Goal: Transaction & Acquisition: Purchase product/service

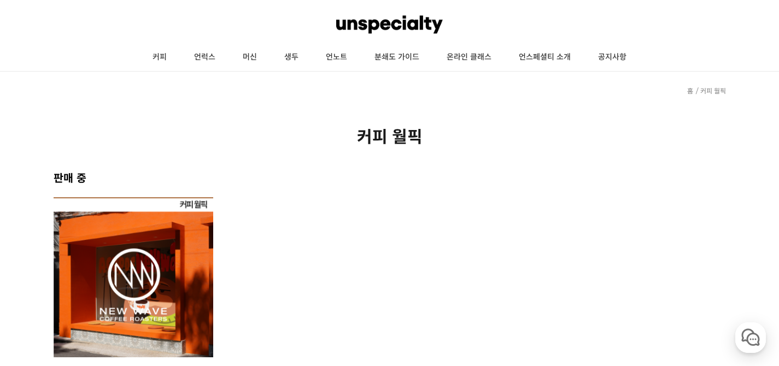
scroll to position [22, 0]
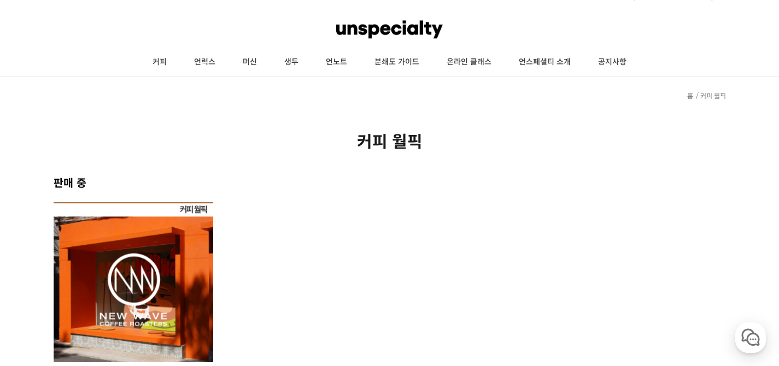
click at [162, 301] on img at bounding box center [134, 282] width 160 height 160
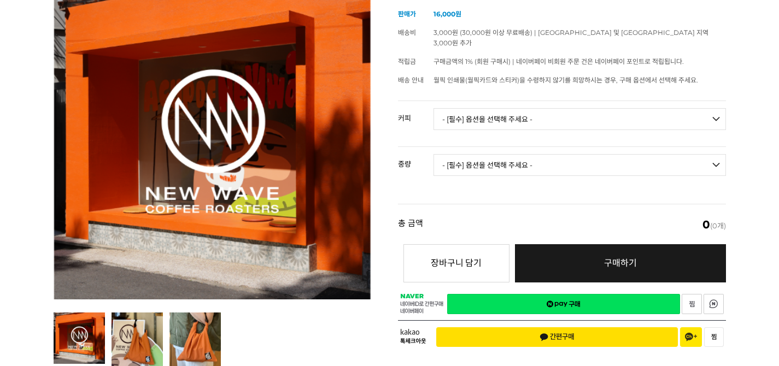
scroll to position [167, 0]
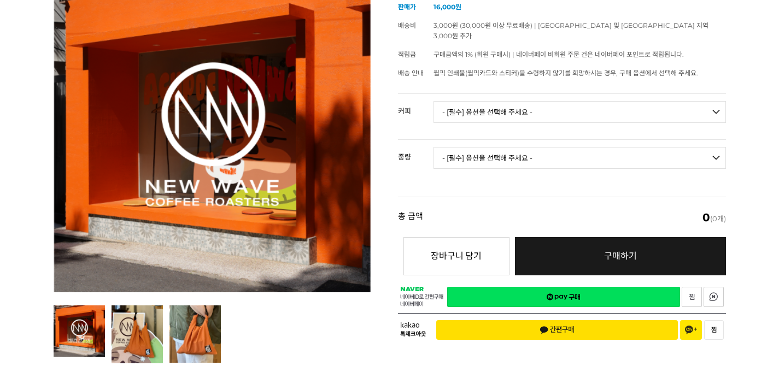
click at [458, 80] on div "[10월 커피 월픽] 뉴웨이브 커피 로스터스 (10/1 ~ 10/31) (해외배송 가능 상품) 기본 정보 상품명 [10월 커피 월픽] 뉴웨이브…" at bounding box center [562, 162] width 328 height 372
click at [458, 101] on select "- [필수] 옵션을 선택해 주세요 - ------------------- 언스페셜티 분쇄도 가이드 종이 받기 (주문 1건당 최대 1개 제공) …" at bounding box center [580, 112] width 293 height 22
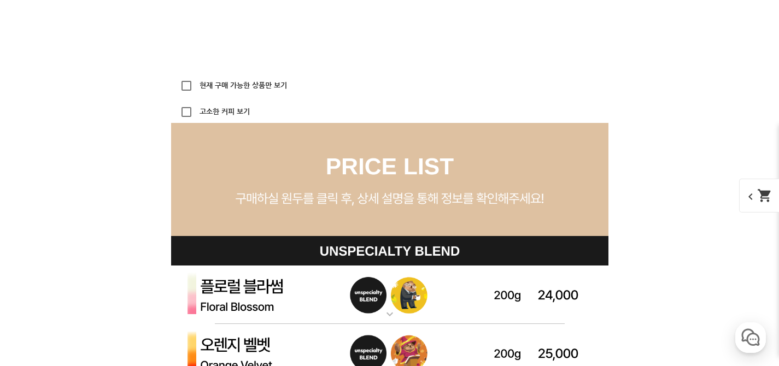
scroll to position [2989, 0]
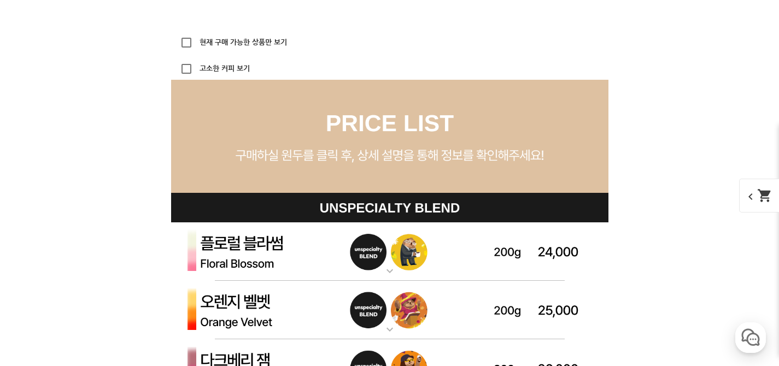
click at [281, 37] on p "현재 구매 가능한 상품만 보기" at bounding box center [387, 43] width 433 height 22
click at [276, 39] on label "현재 구매 가능한 상품만 보기" at bounding box center [242, 42] width 90 height 7
click at [197, 38] on input "현재 구매 가능한 상품만 보기" at bounding box center [187, 43] width 22 height 22
checkbox input "true"
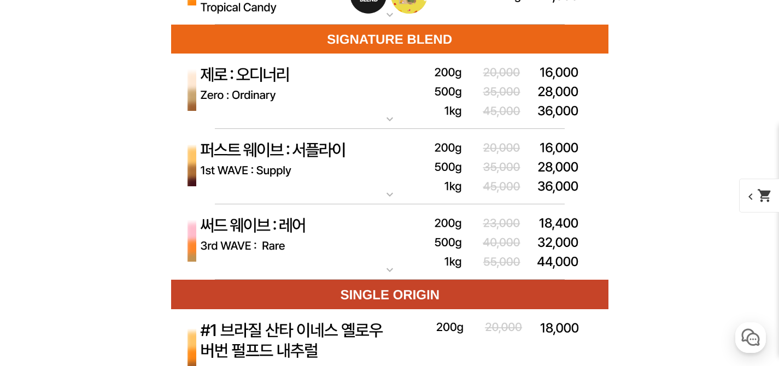
scroll to position [3441, 0]
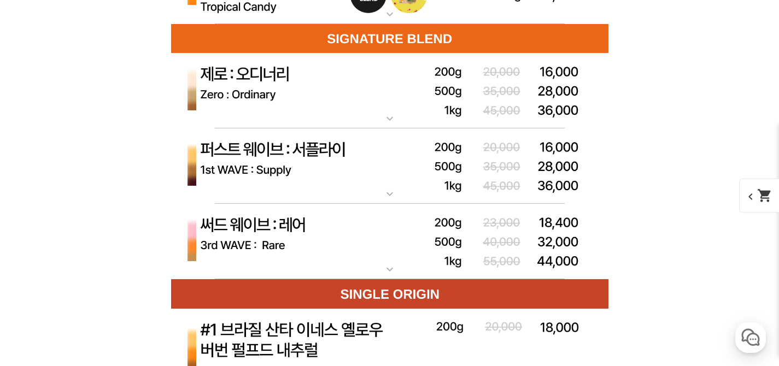
click at [340, 110] on img at bounding box center [389, 91] width 437 height 76
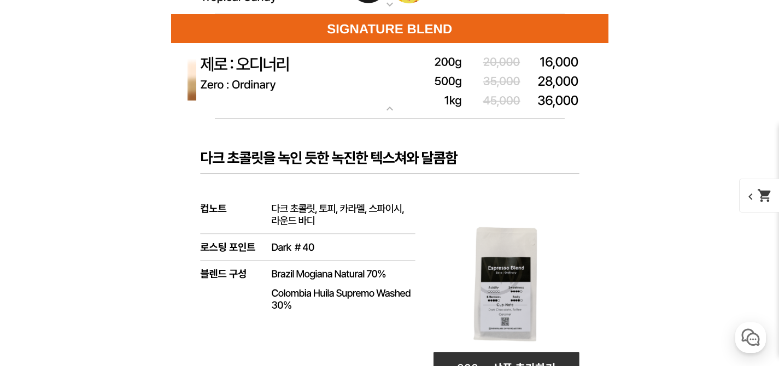
scroll to position [3446, 0]
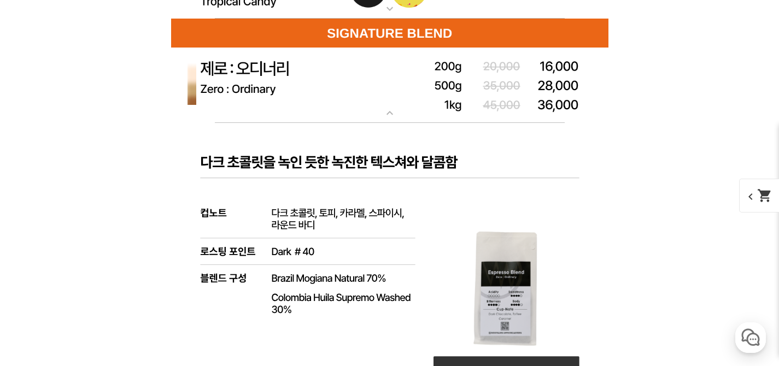
click at [340, 110] on img at bounding box center [389, 86] width 437 height 76
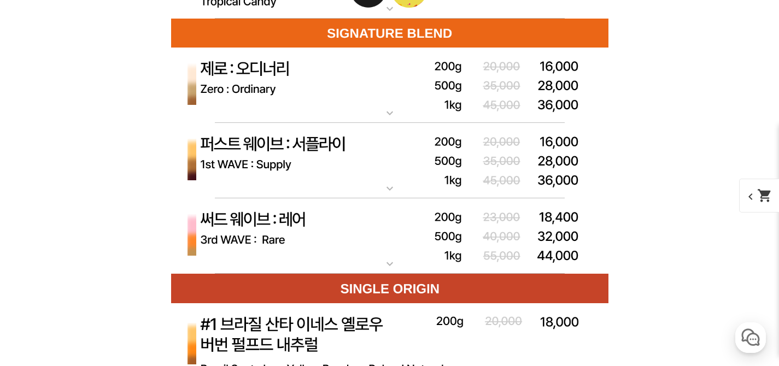
click at [357, 168] on img at bounding box center [389, 161] width 437 height 76
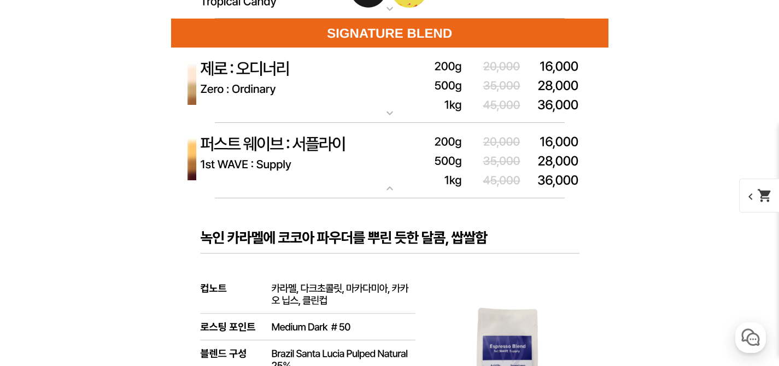
click at [357, 168] on img at bounding box center [389, 161] width 437 height 76
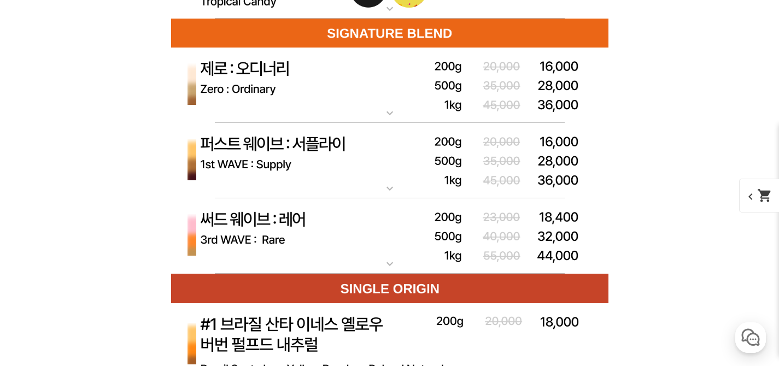
click at [364, 226] on img at bounding box center [389, 236] width 437 height 76
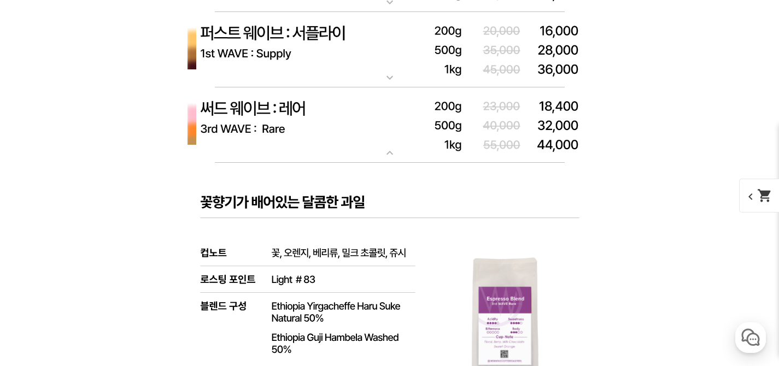
scroll to position [3578, 0]
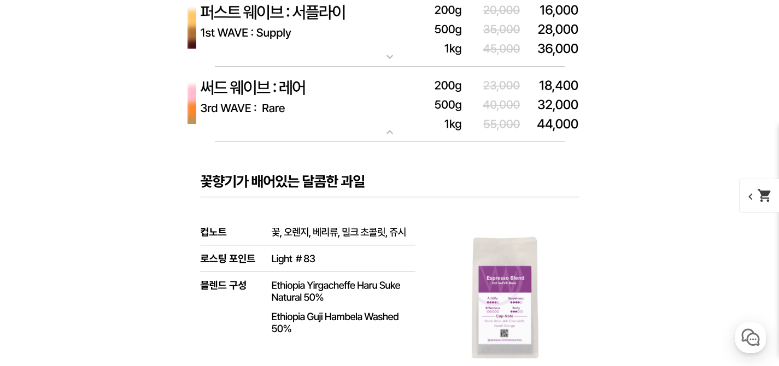
click at [331, 115] on img at bounding box center [389, 105] width 437 height 76
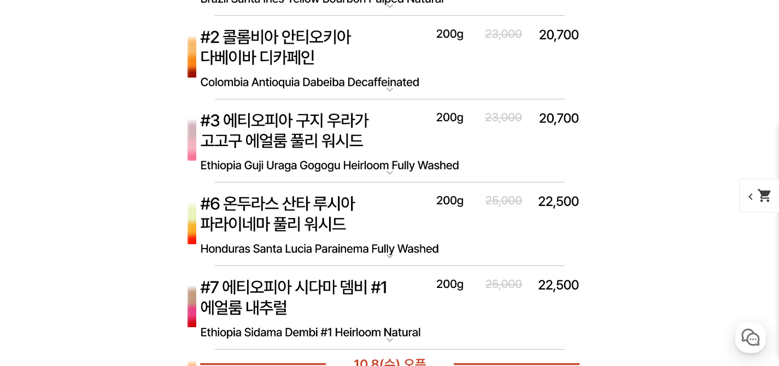
scroll to position [3819, 0]
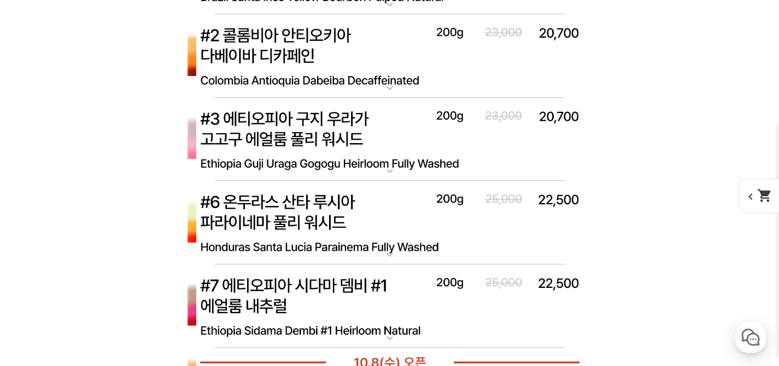
click at [340, 220] on img at bounding box center [389, 223] width 437 height 84
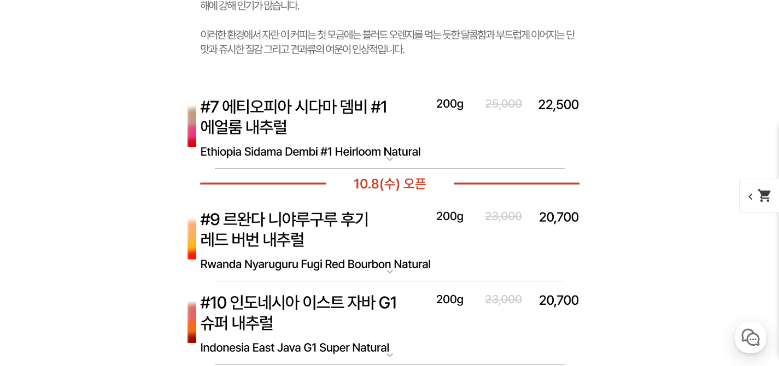
scroll to position [4565, 0]
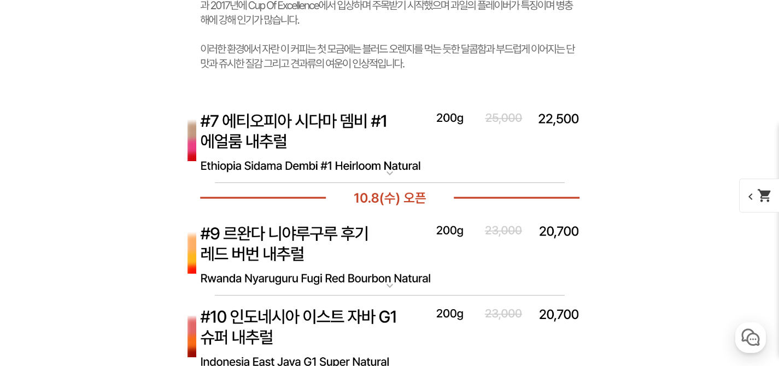
click at [285, 138] on img at bounding box center [389, 142] width 437 height 84
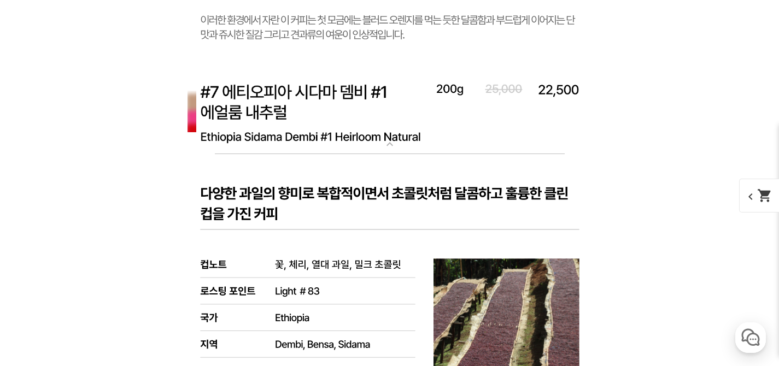
scroll to position [4531, 0]
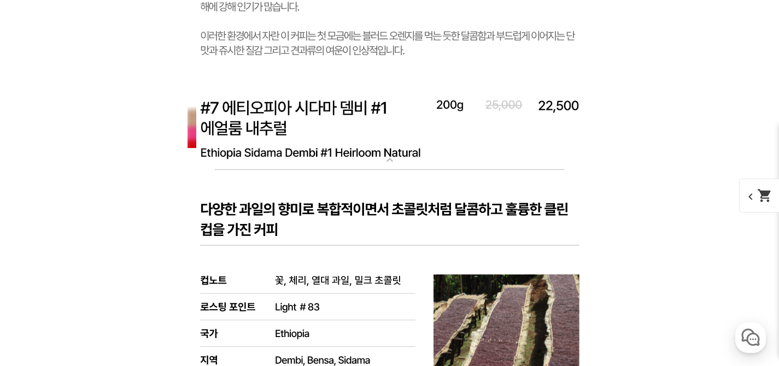
click at [273, 117] on img at bounding box center [389, 129] width 437 height 84
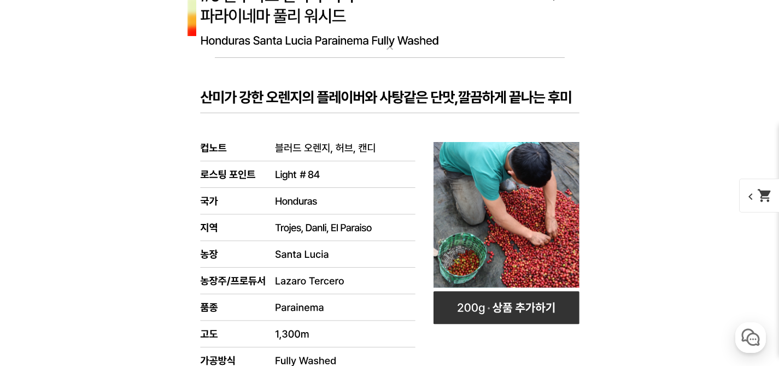
scroll to position [4010, 0]
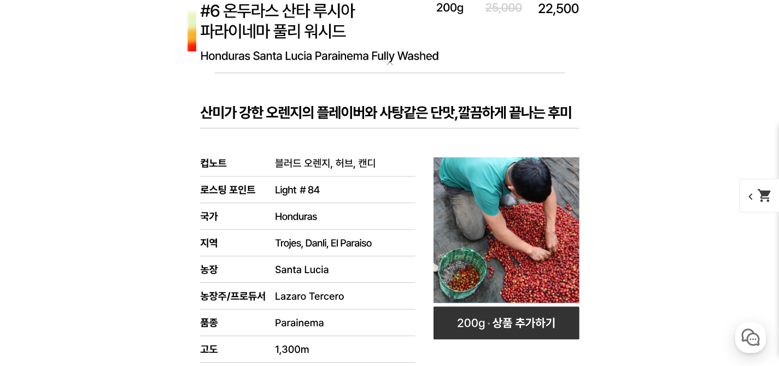
click at [248, 82] on rect at bounding box center [389, 340] width 437 height 534
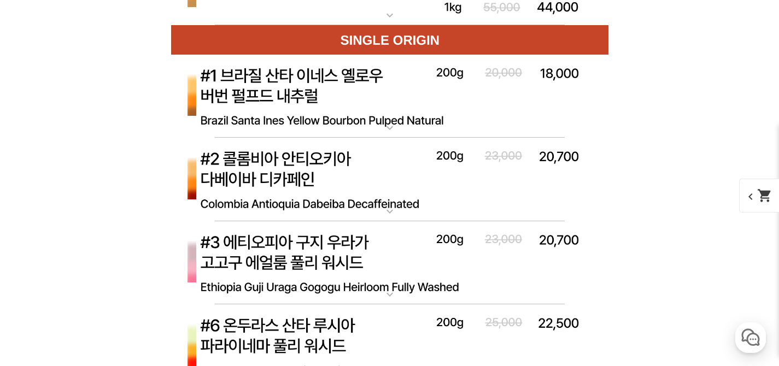
scroll to position [3690, 0]
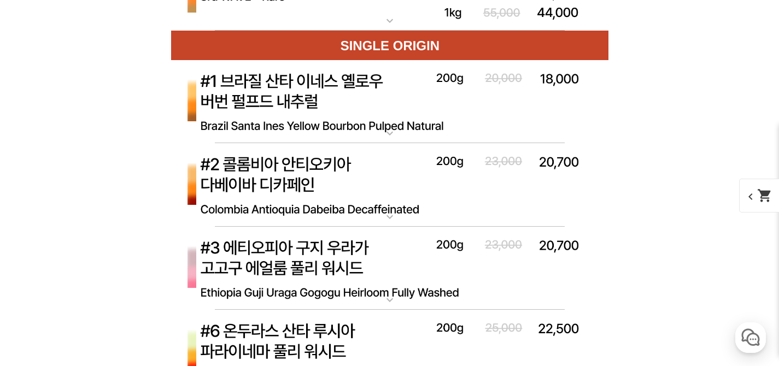
click at [276, 194] on img at bounding box center [389, 185] width 437 height 84
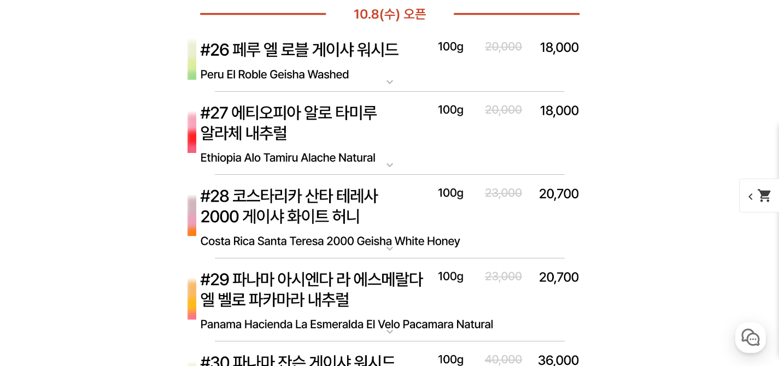
scroll to position [5584, 0]
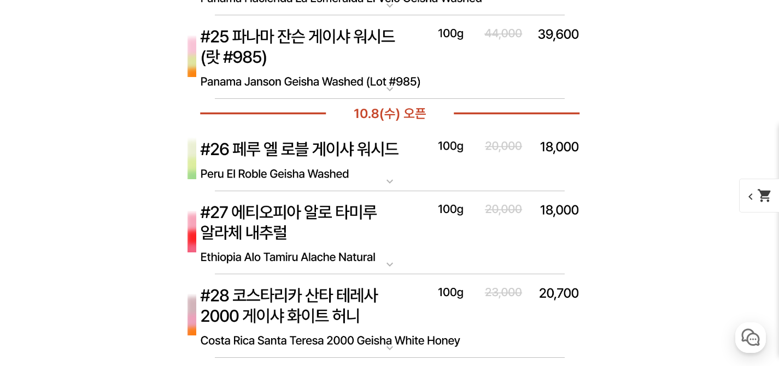
click at [281, 171] on img at bounding box center [389, 159] width 437 height 63
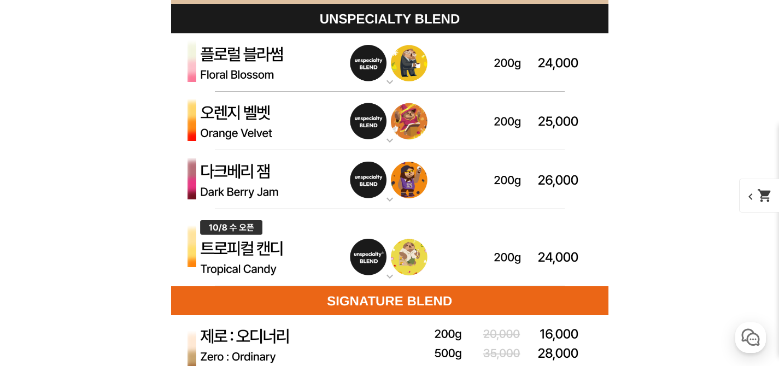
scroll to position [3146, 0]
